Goal: Task Accomplishment & Management: Manage account settings

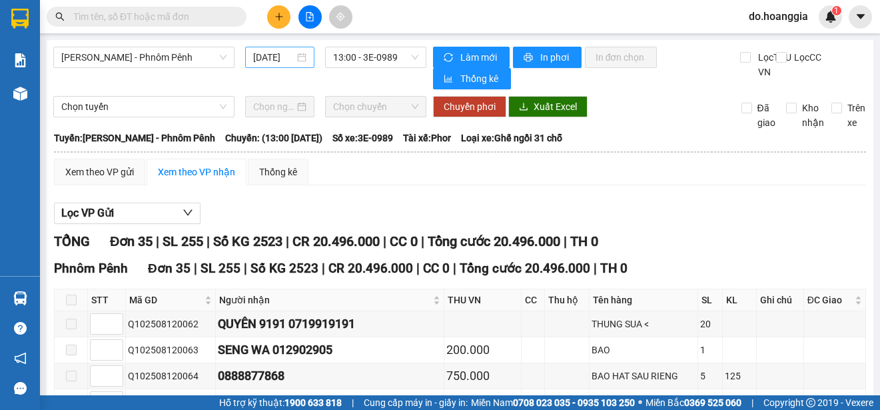
click at [273, 59] on input "[DATE]" at bounding box center [273, 57] width 41 height 15
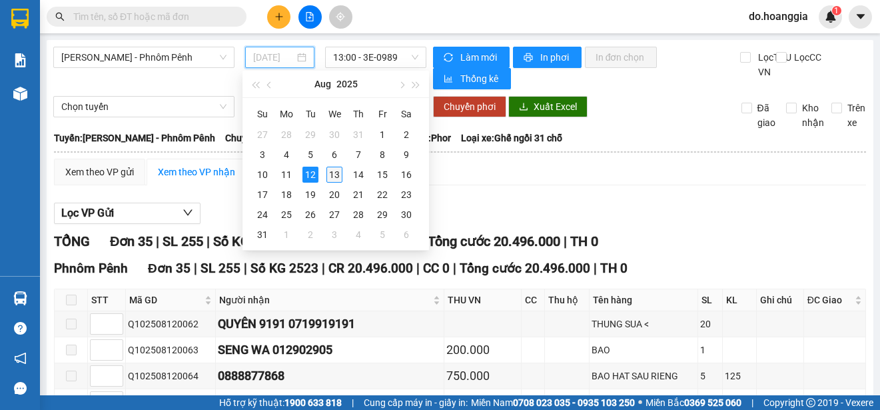
click at [335, 174] on div "13" at bounding box center [334, 175] width 16 height 16
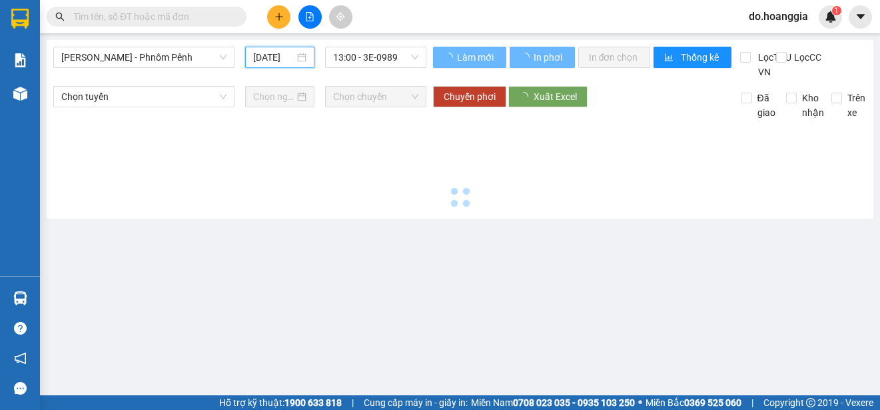
type input "[DATE]"
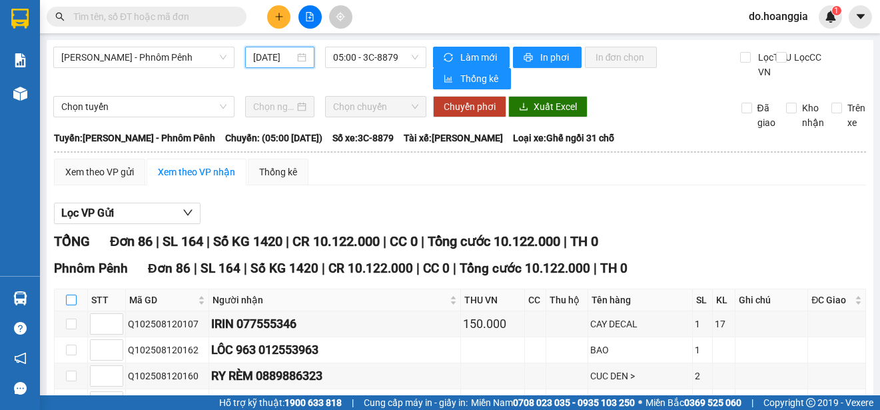
click at [73, 305] on input "checkbox" at bounding box center [71, 299] width 11 height 11
checkbox input "true"
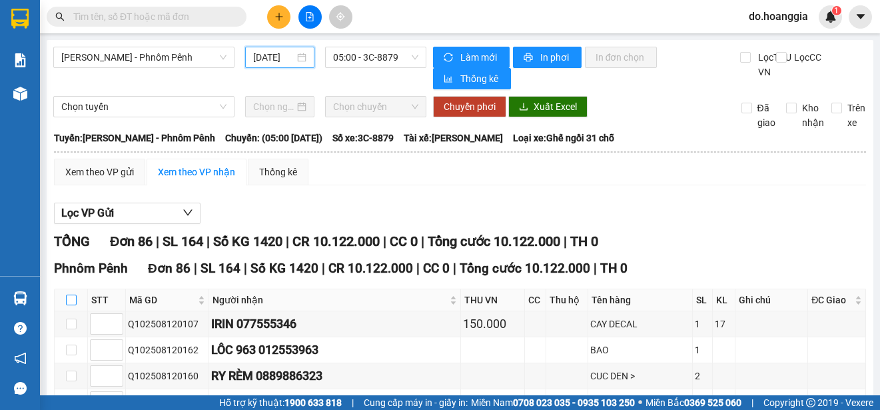
checkbox input "true"
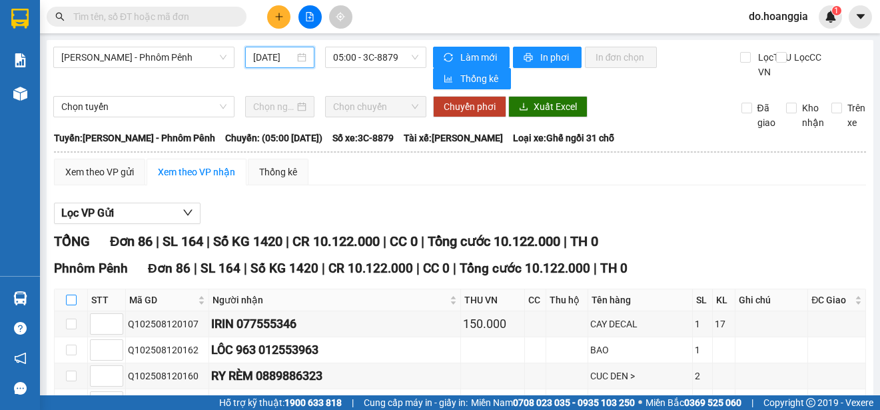
checkbox input "true"
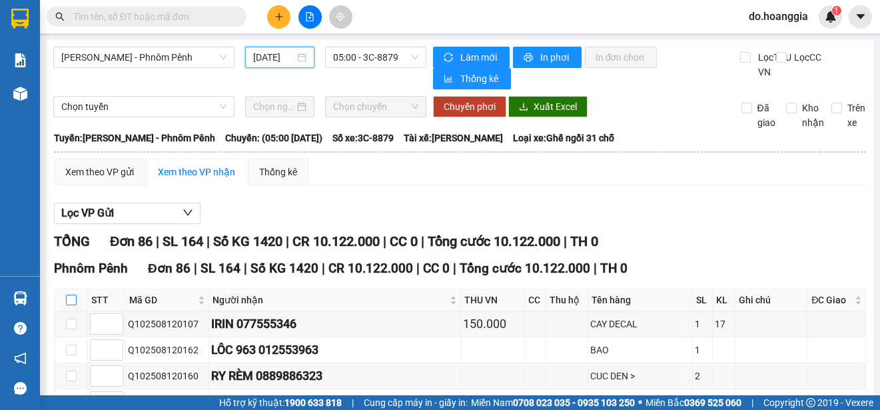
checkbox input "true"
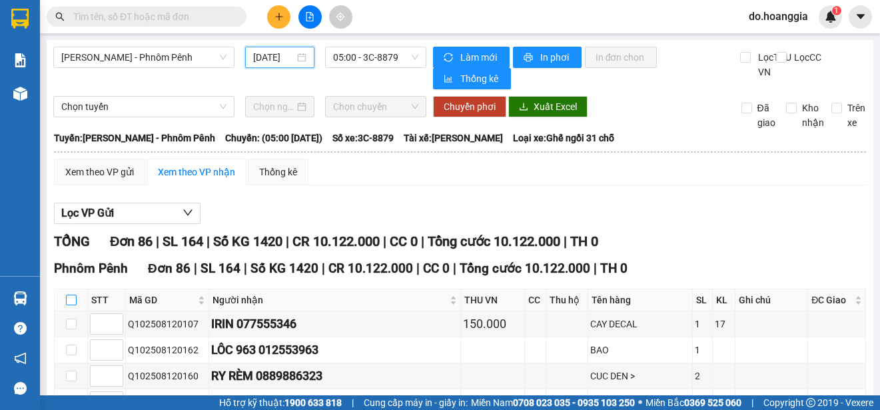
checkbox input "true"
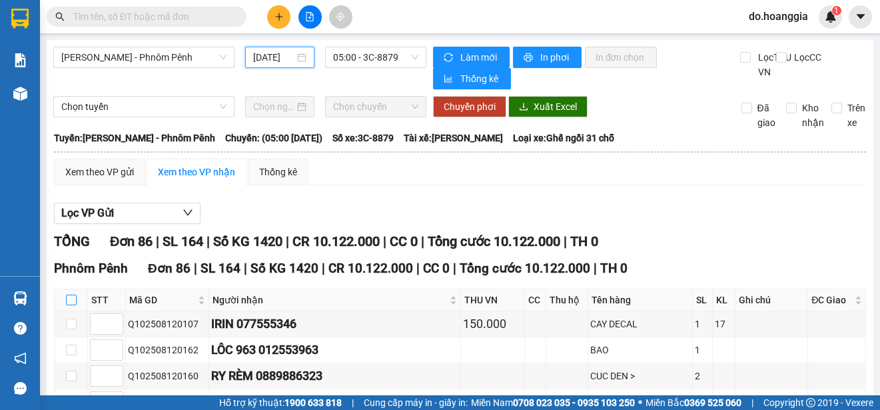
checkbox input "true"
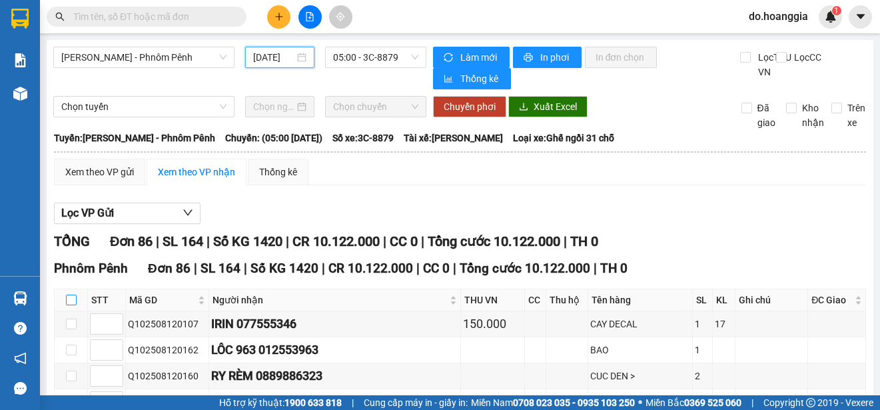
checkbox input "true"
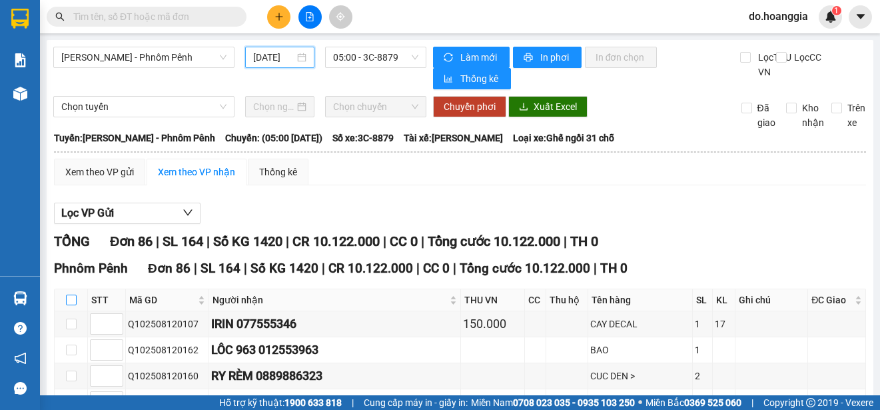
checkbox input "true"
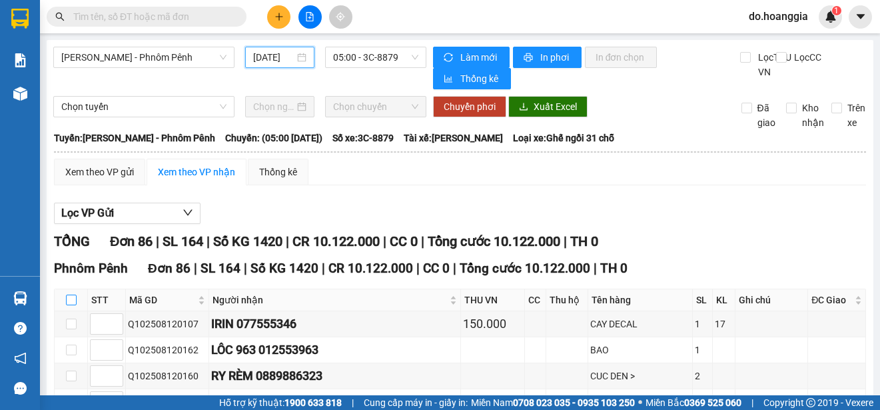
checkbox input "true"
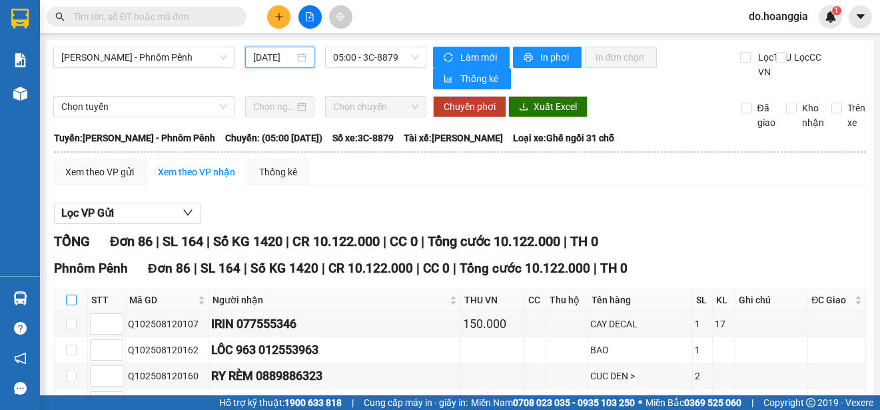
checkbox input "true"
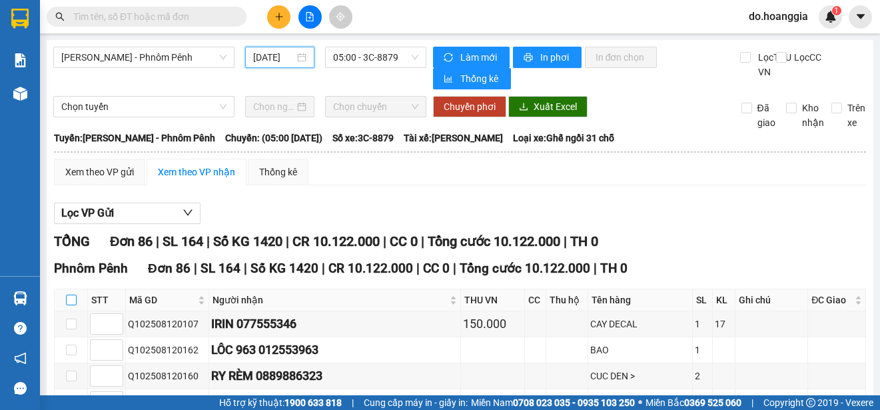
checkbox input "true"
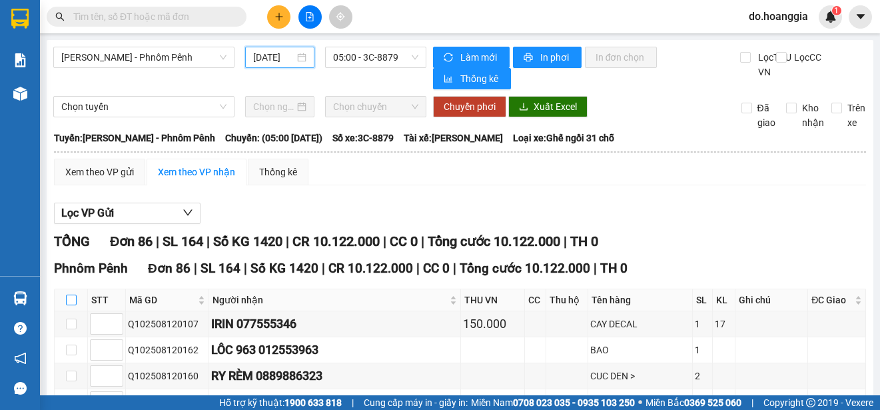
checkbox input "true"
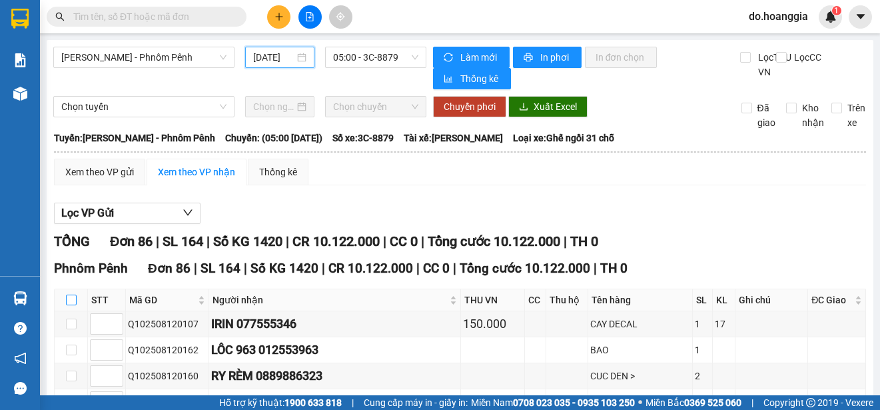
checkbox input "true"
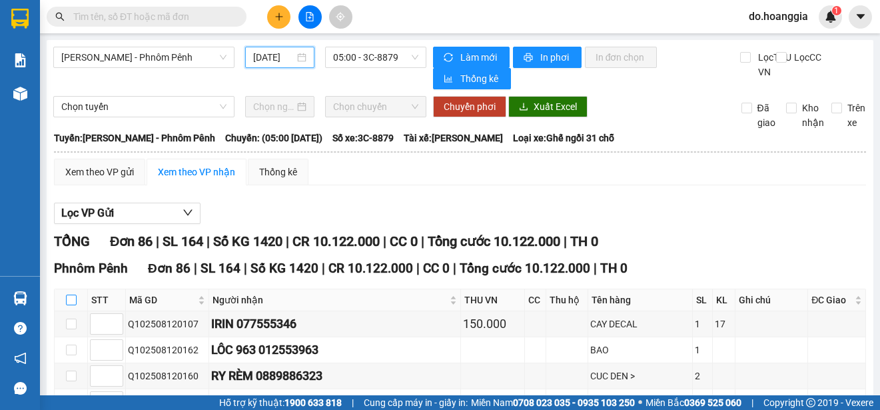
checkbox input "true"
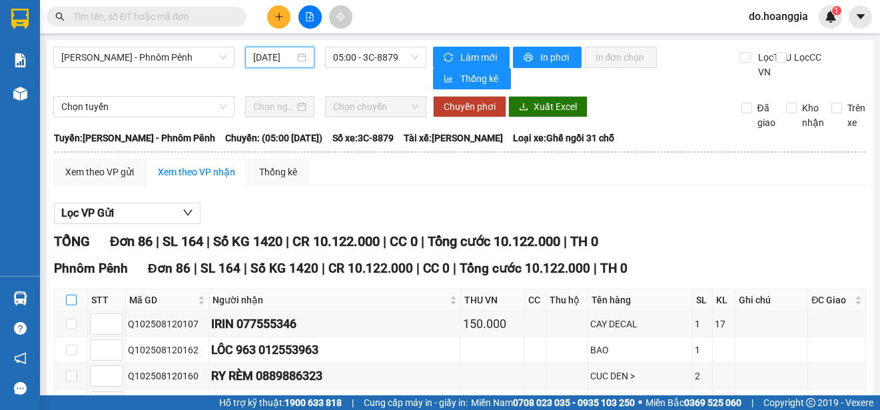
checkbox input "true"
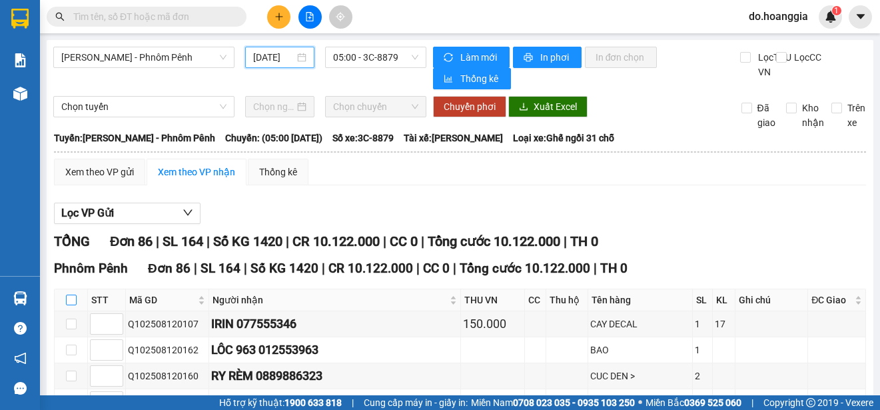
checkbox input "true"
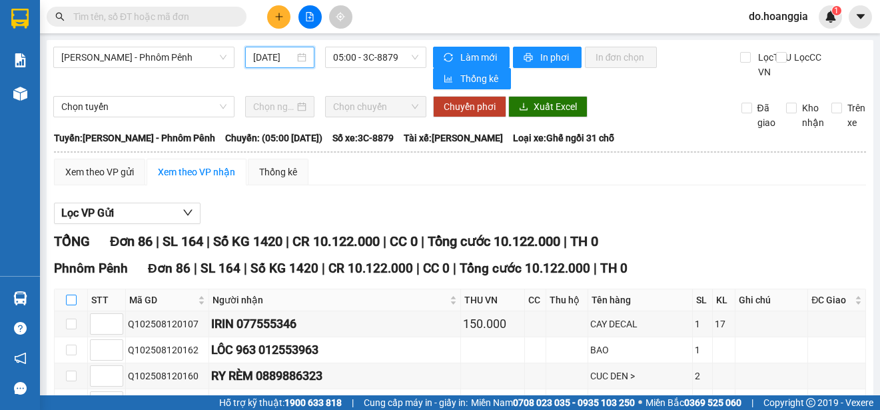
checkbox input "true"
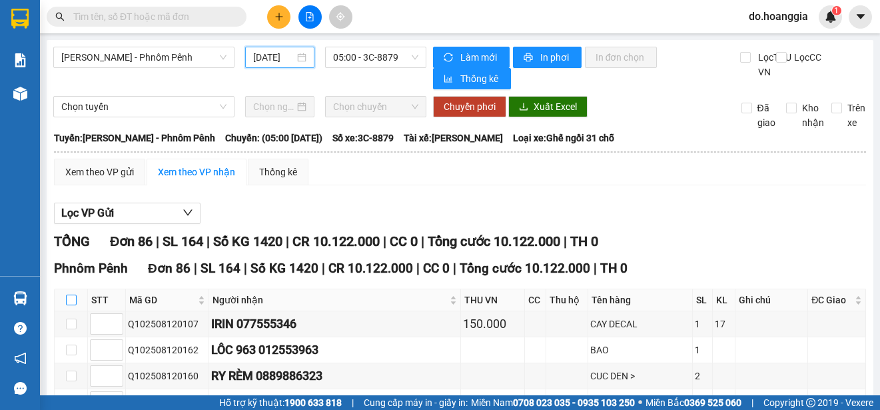
checkbox input "true"
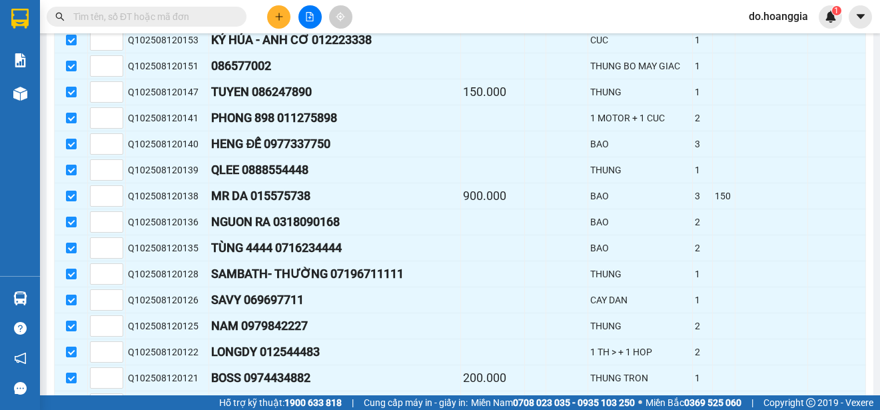
scroll to position [2224, 0]
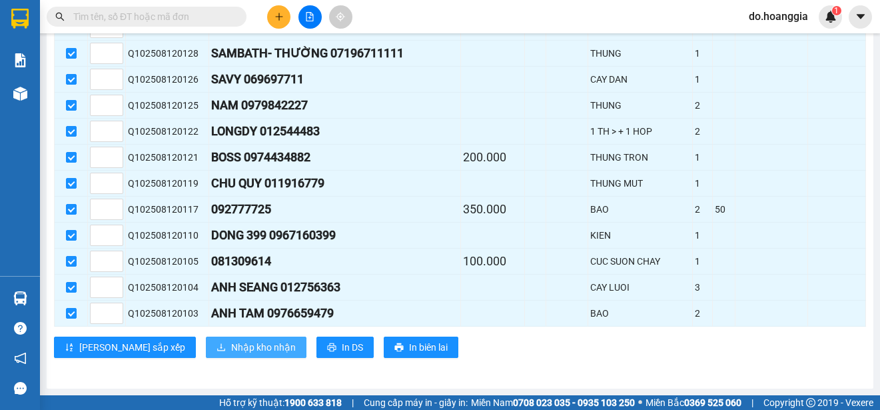
click at [231, 342] on span "Nhập kho nhận" at bounding box center [263, 347] width 65 height 15
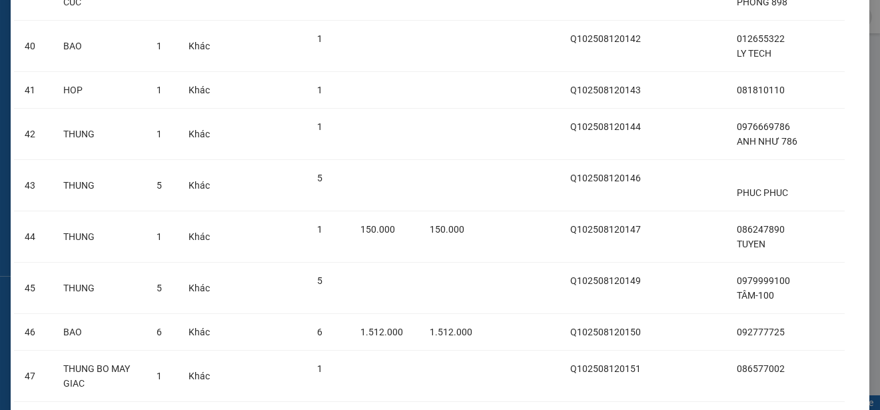
scroll to position [4108, 0]
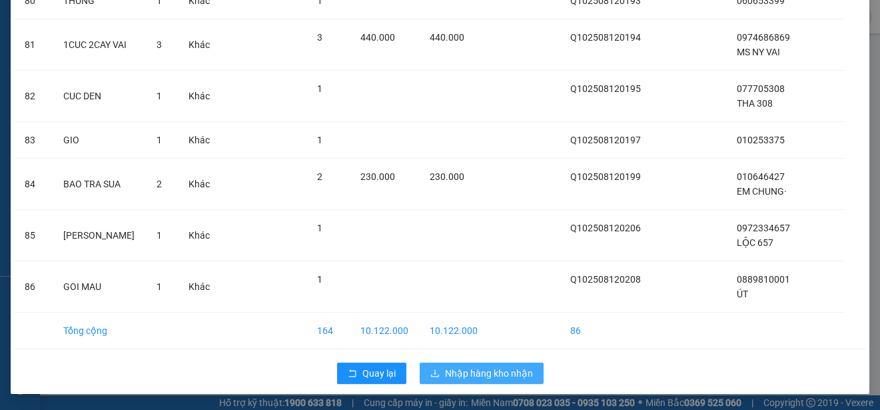
click at [483, 373] on span "Nhập hàng kho nhận" at bounding box center [489, 373] width 88 height 15
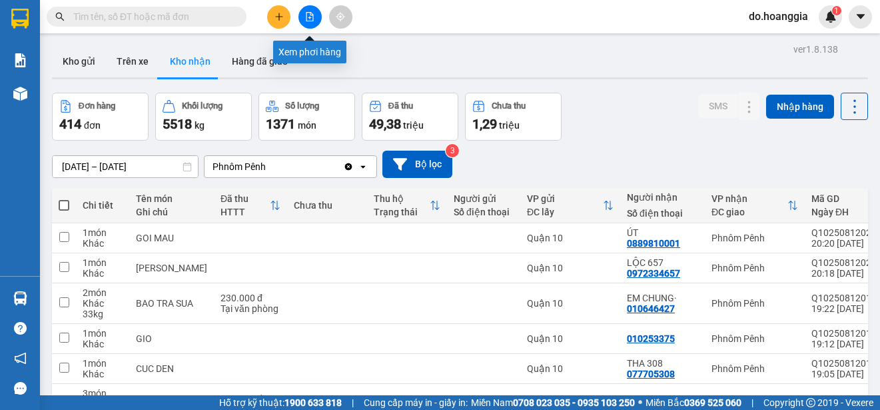
click at [308, 19] on icon "file-add" at bounding box center [309, 16] width 9 height 9
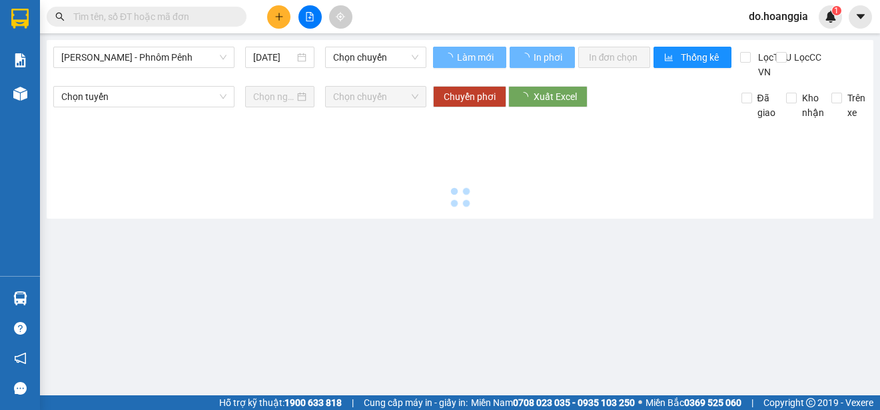
type input "[DATE]"
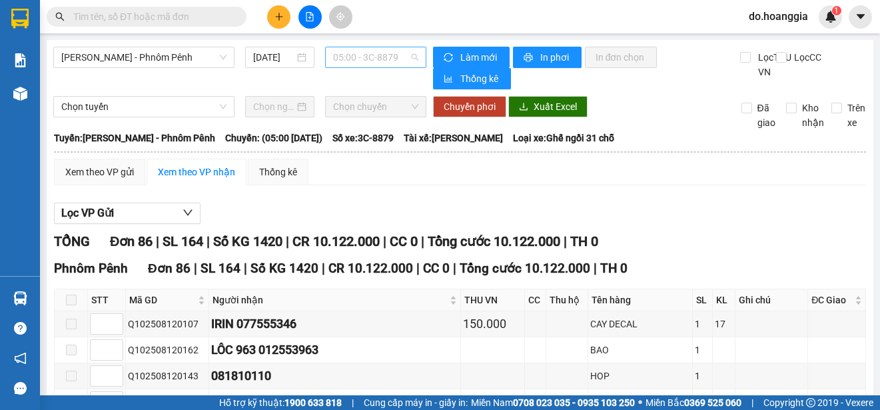
click at [370, 59] on span "05:00 - 3C-8879" at bounding box center [375, 57] width 85 height 20
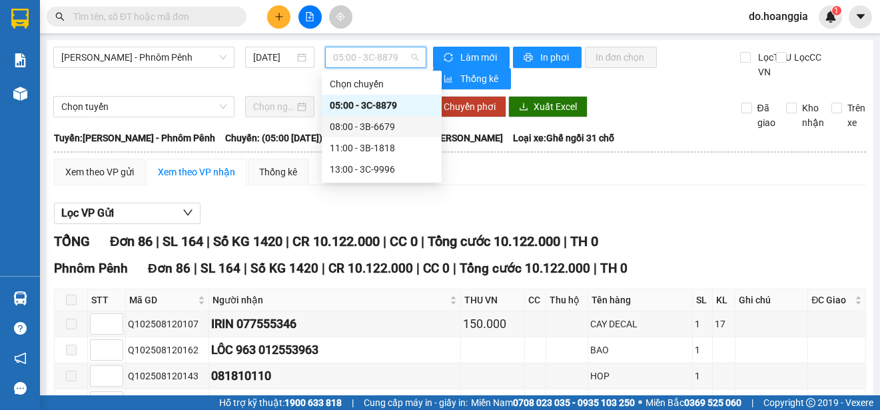
click at [392, 122] on div "08:00 - 3B-6679" at bounding box center [382, 126] width 104 height 15
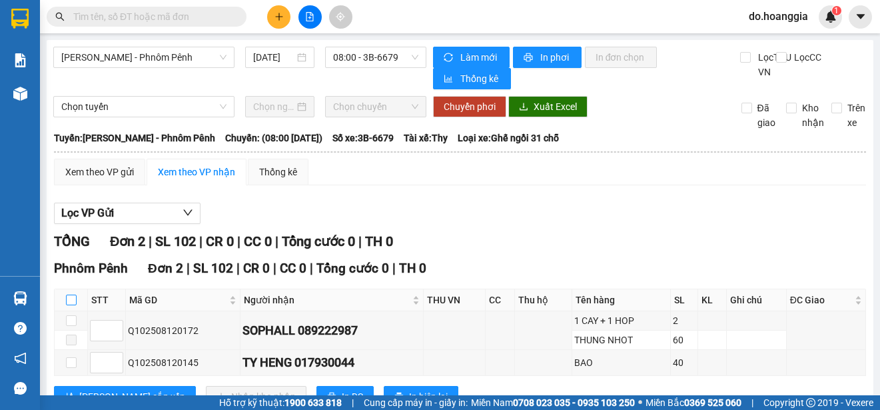
click at [72, 303] on input "checkbox" at bounding box center [71, 299] width 11 height 11
checkbox input "true"
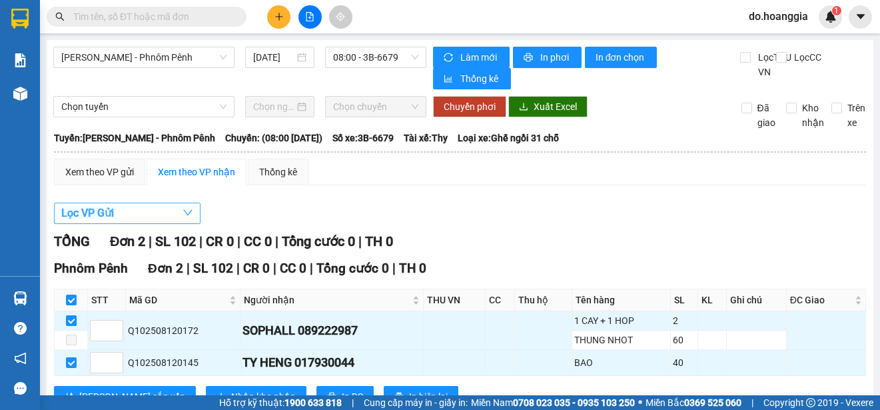
scroll to position [54, 0]
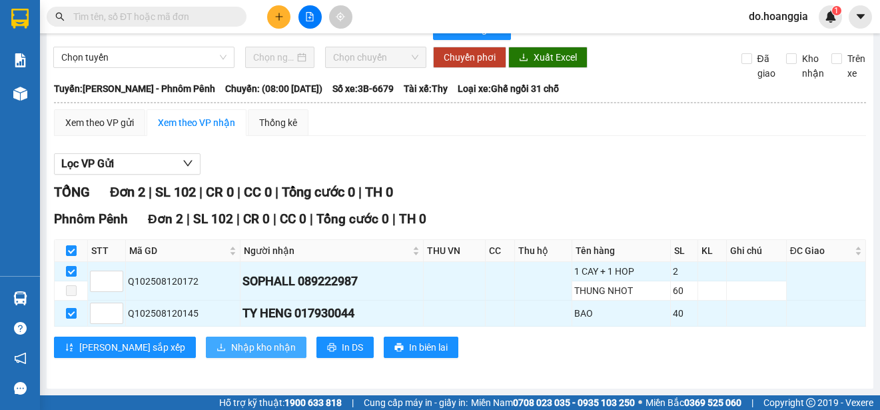
click at [231, 347] on span "Nhập kho nhận" at bounding box center [263, 347] width 65 height 15
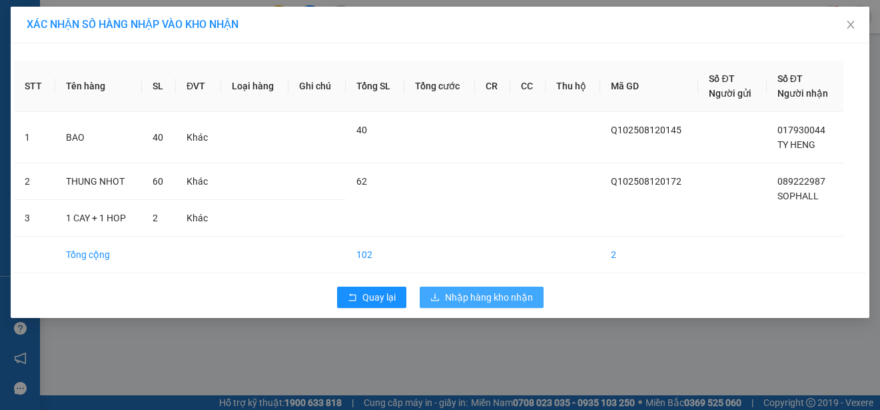
click at [457, 296] on span "Nhập hàng kho nhận" at bounding box center [489, 297] width 88 height 15
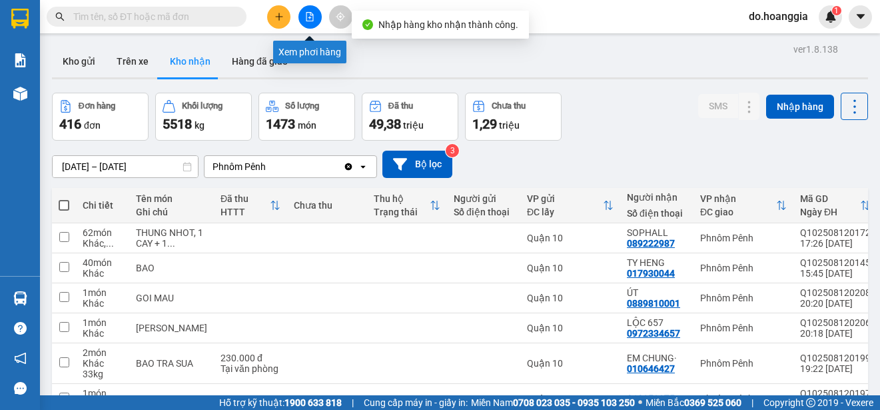
click at [308, 16] on icon "file-add" at bounding box center [309, 16] width 9 height 9
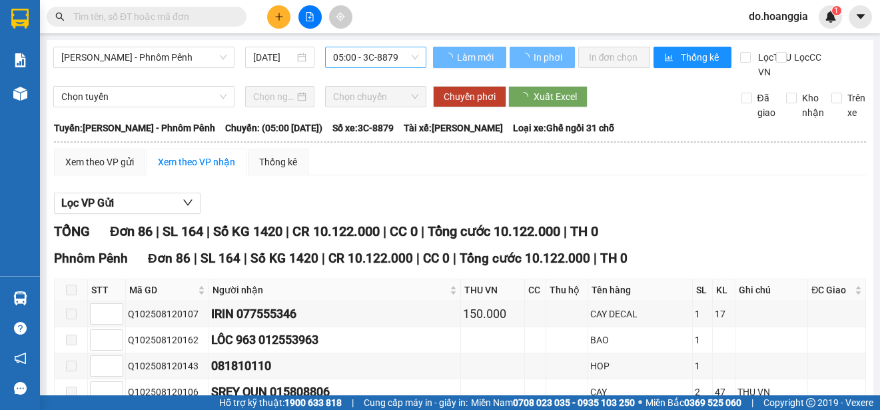
click at [385, 52] on span "05:00 - 3C-8879" at bounding box center [375, 57] width 85 height 20
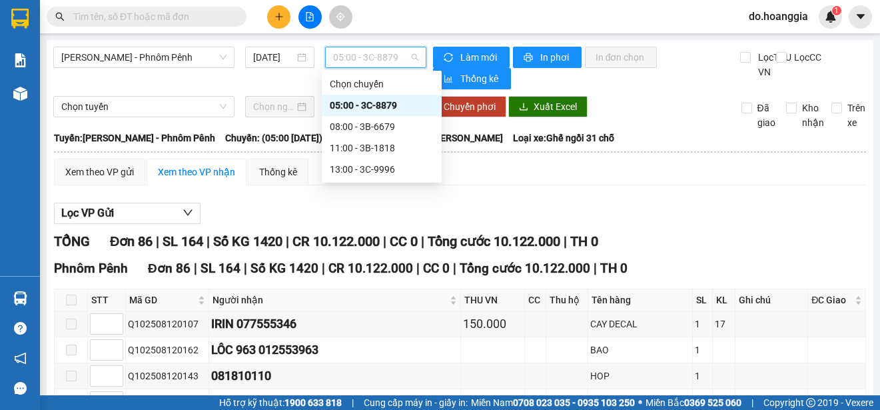
click at [384, 107] on div "05:00 - 3C-8879" at bounding box center [382, 105] width 104 height 15
